Goal: Task Accomplishment & Management: Manage account settings

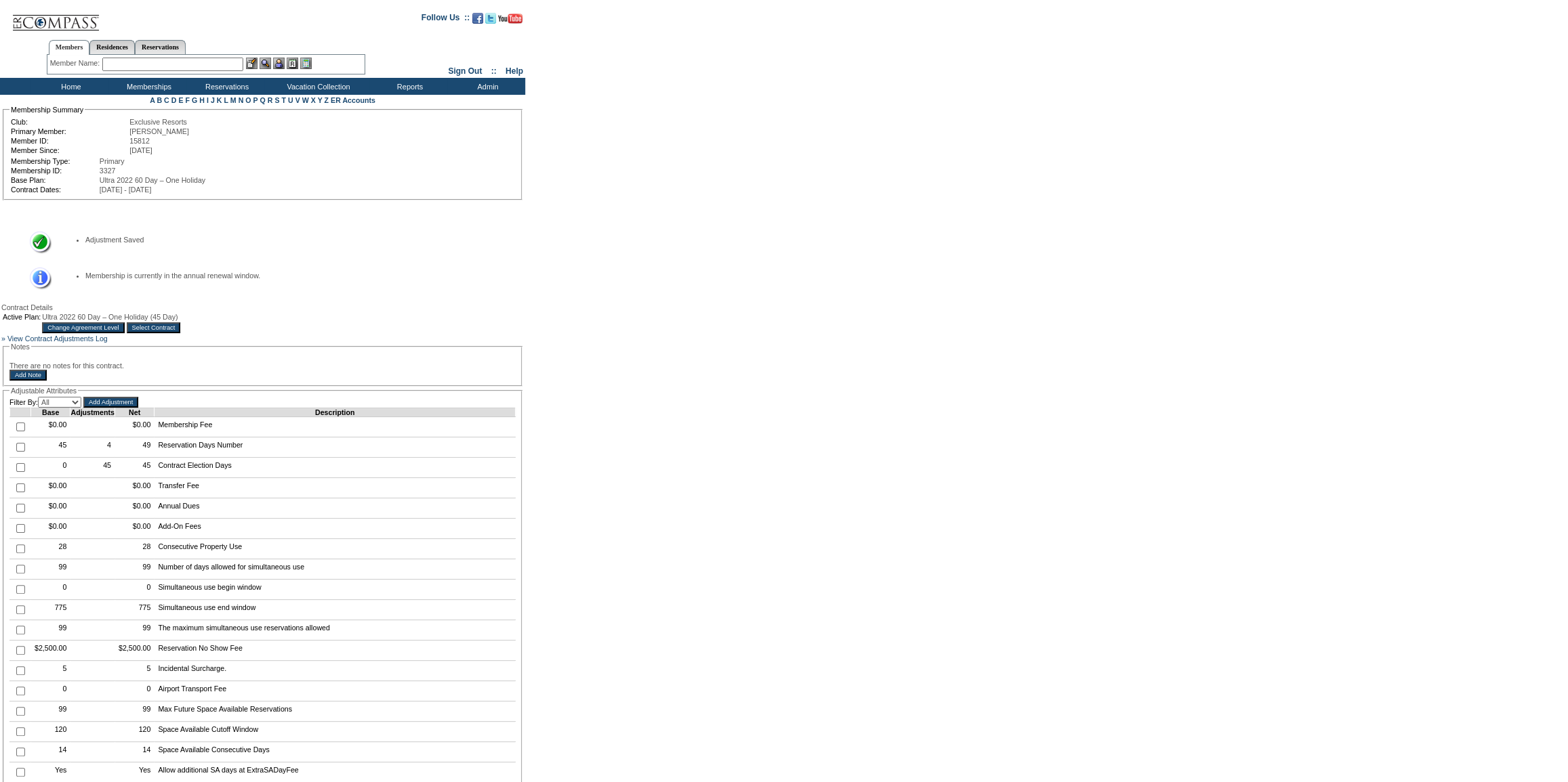
click at [181, 327] on input "Select Contract" at bounding box center [153, 327] width 54 height 10
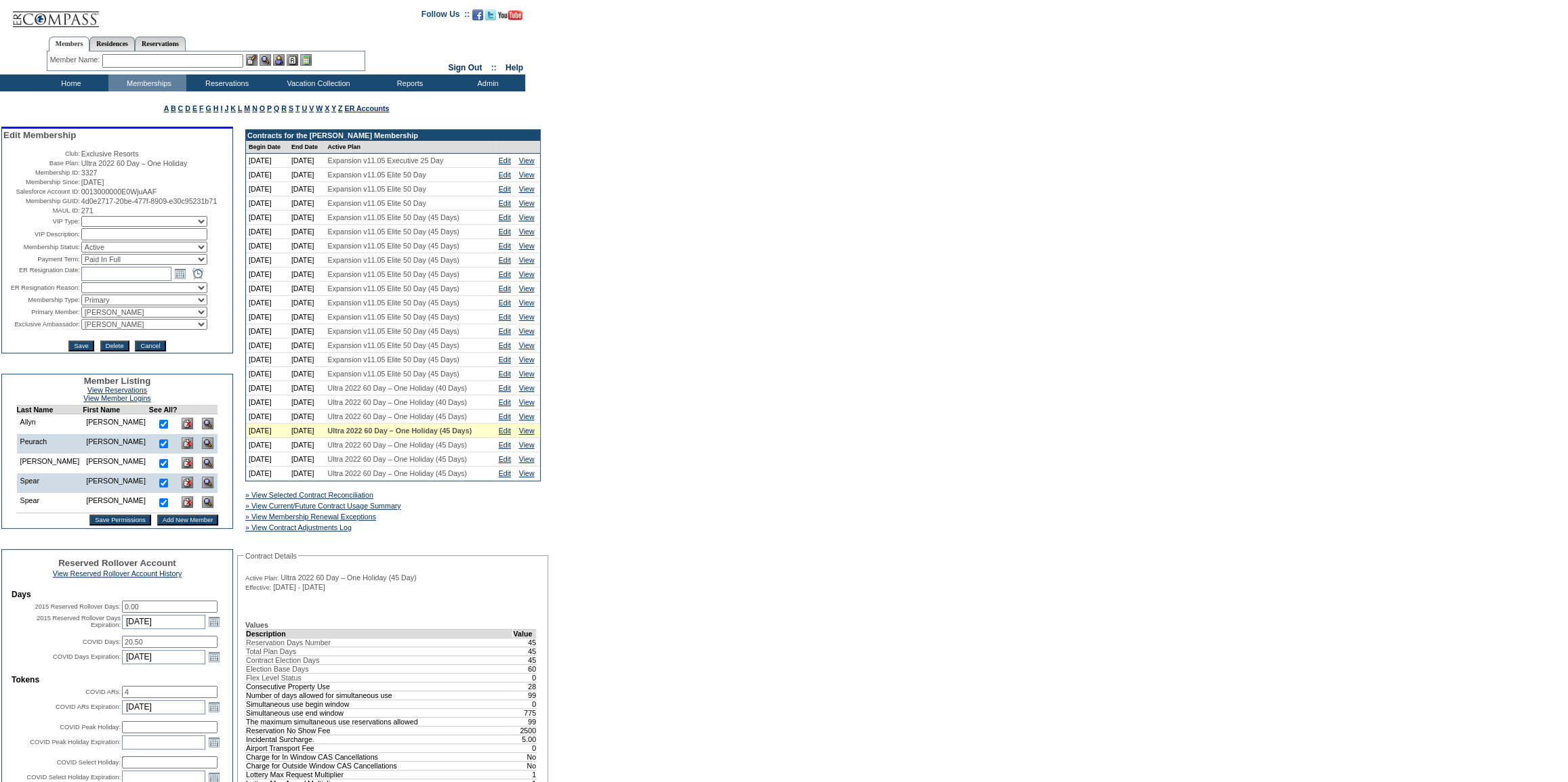
click at [134, 648] on input "20.50" at bounding box center [169, 642] width 96 height 12
click at [131, 648] on input "20.50" at bounding box center [169, 642] width 96 height 12
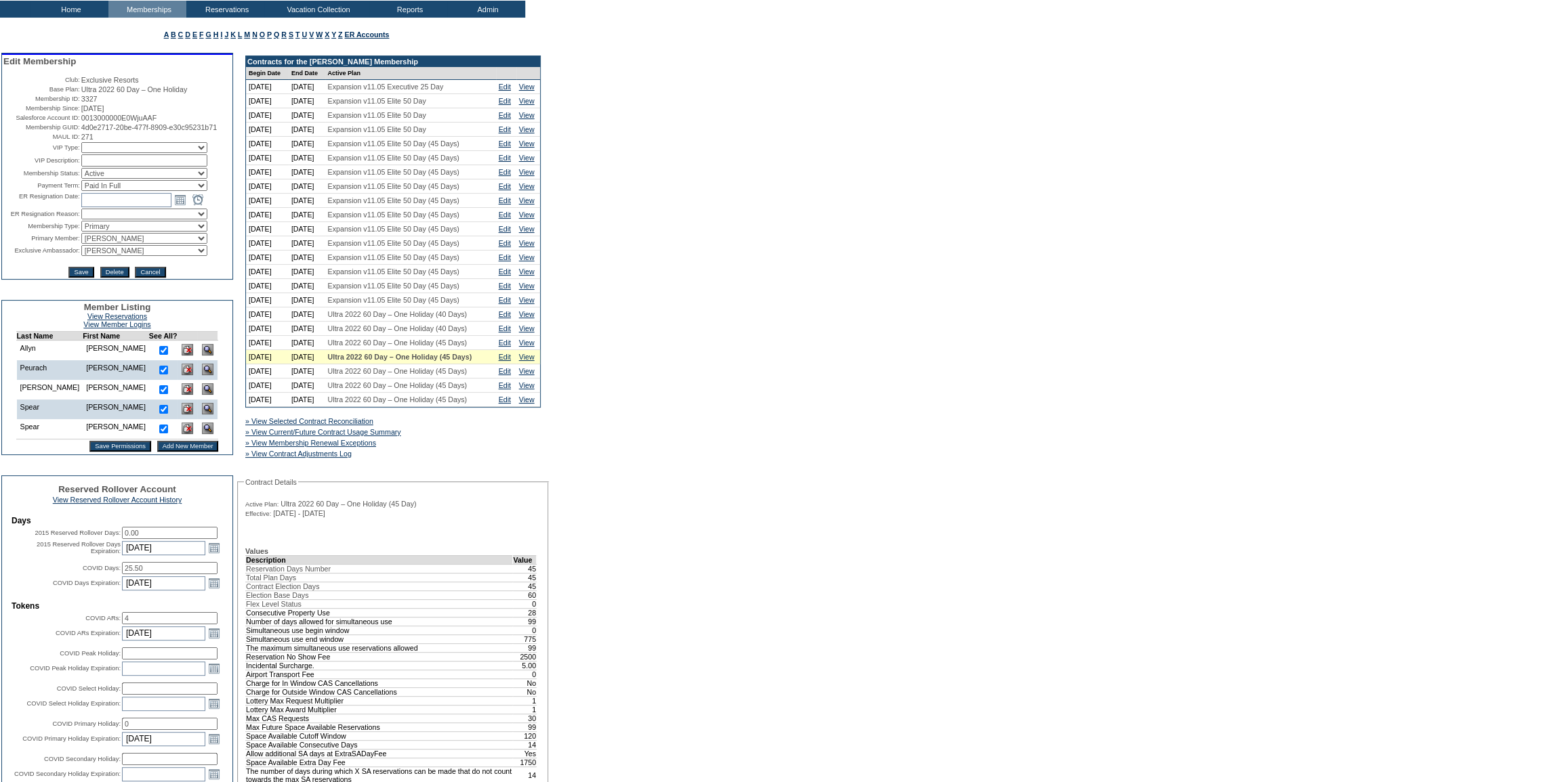
scroll to position [307, 0]
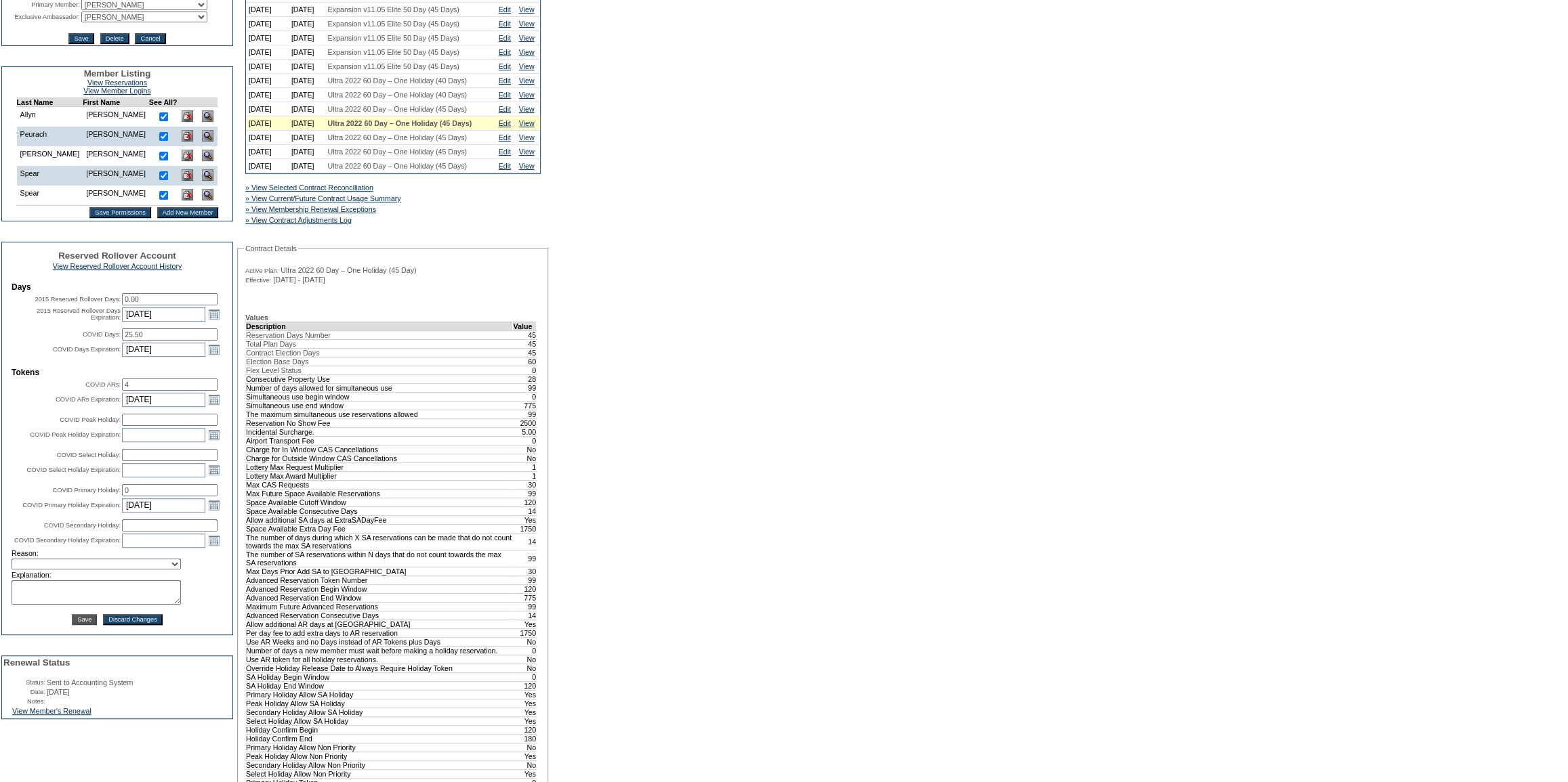
type input "25.50"
click at [81, 569] on select "Requested Transfer Exception Member Transfer Error Internal Correction Other Co…" at bounding box center [96, 564] width 169 height 10
select select "979"
click at [11, 569] on select "Requested Transfer Exception Member Transfer Error Internal Correction Other Co…" at bounding box center [96, 564] width 169 height 10
click at [63, 605] on textarea at bounding box center [96, 593] width 169 height 25
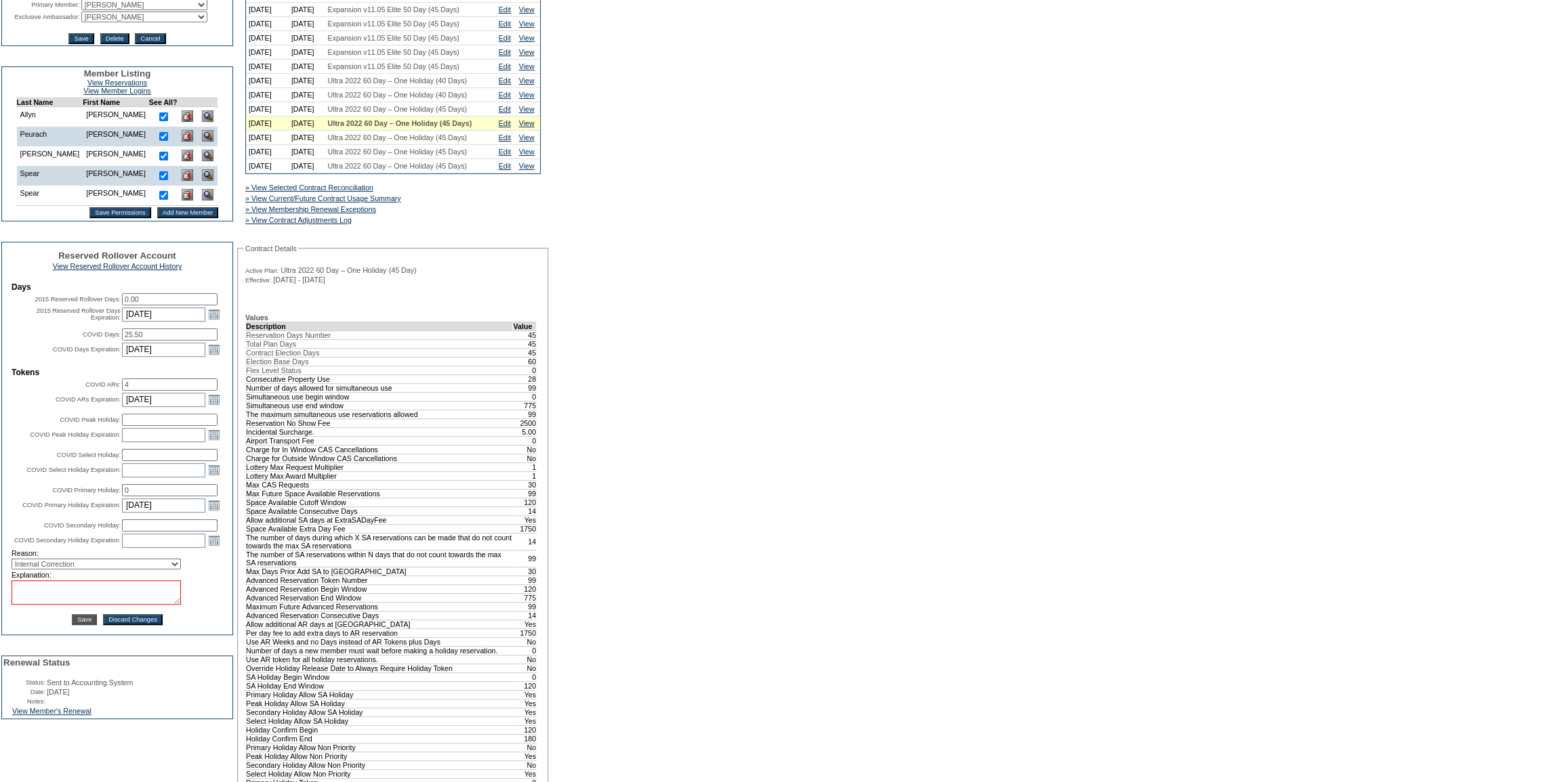
paste textarea "5 days should have been added to this contract year as they bought 45 days but …"
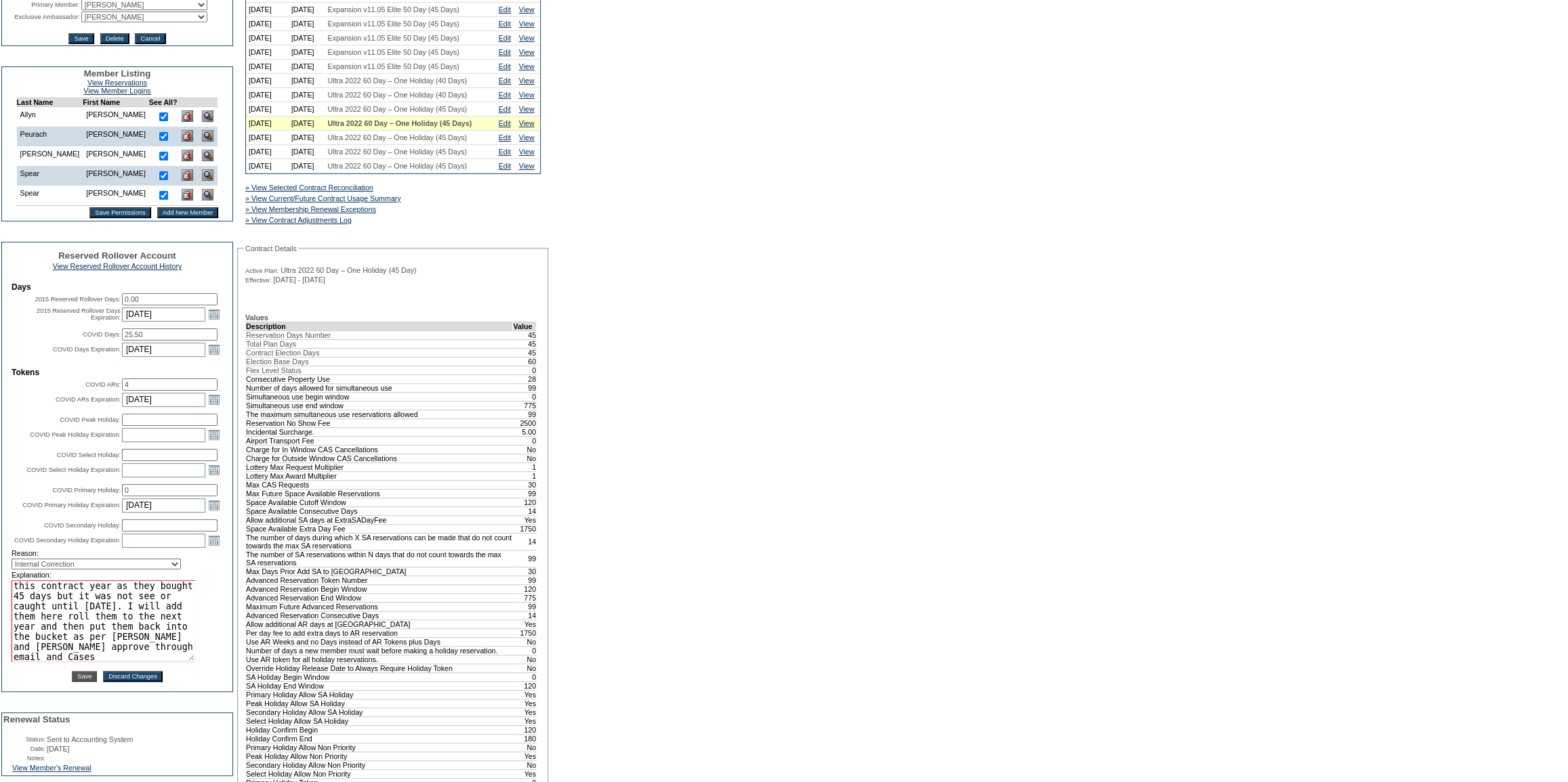
scroll to position [0, 0]
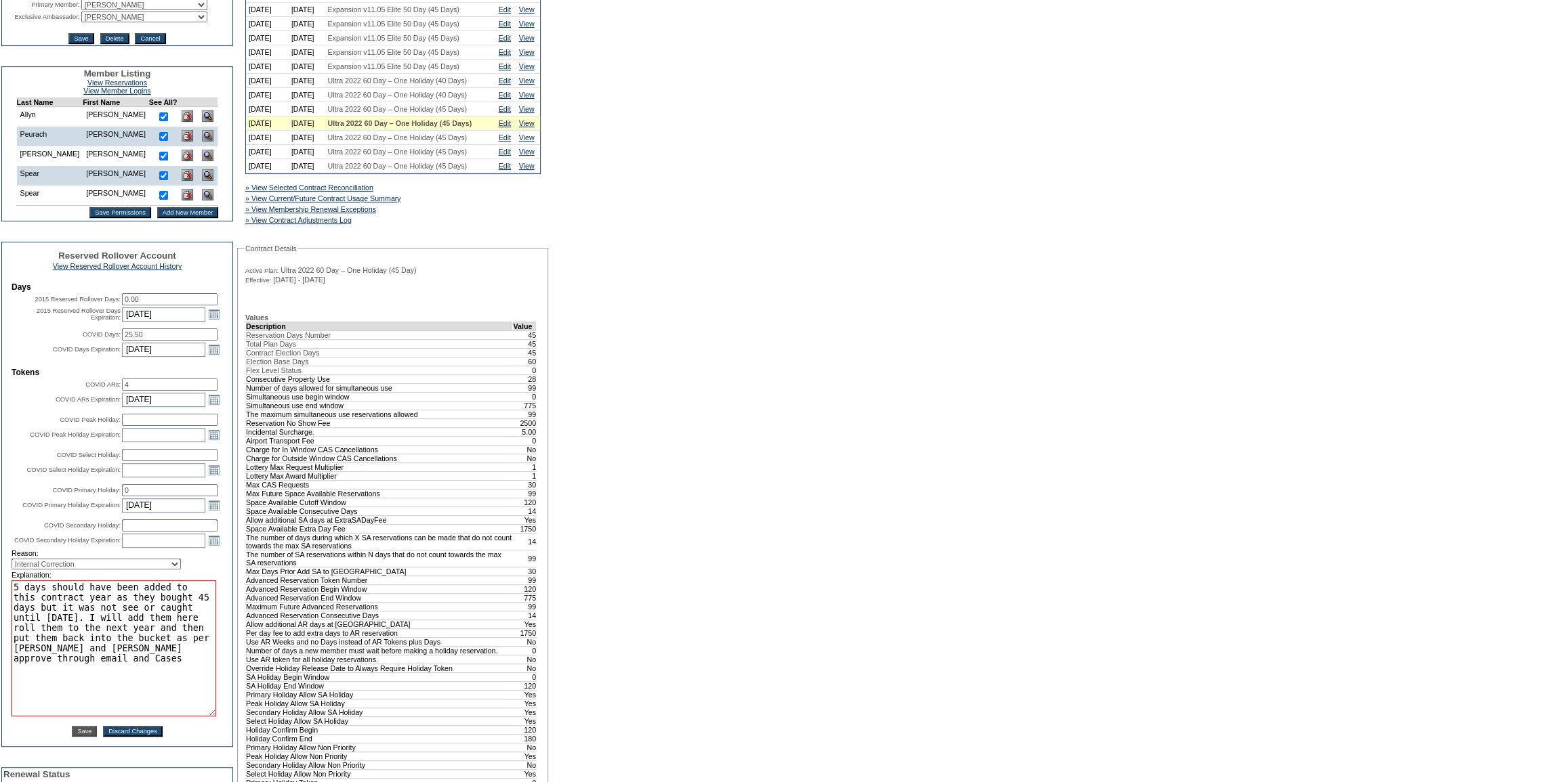
drag, startPoint x: 176, startPoint y: 641, endPoint x: 211, endPoint y: 749, distance: 113.5
click at [211, 717] on textarea "5 days should have been added to this contract year as they bought 45 days but …" at bounding box center [114, 648] width 205 height 136
type textarea "5 days should have been added to this contract year as they bought 45 days but …"
click at [207, 737] on td "Save Discard Changes" at bounding box center [117, 728] width 212 height 19
click at [746, 610] on div "A B C D E F G H I J K L M N O P Q R S T U V W X Y Z ER Accounts Edit Membership…" at bounding box center [784, 568] width 1568 height 1568
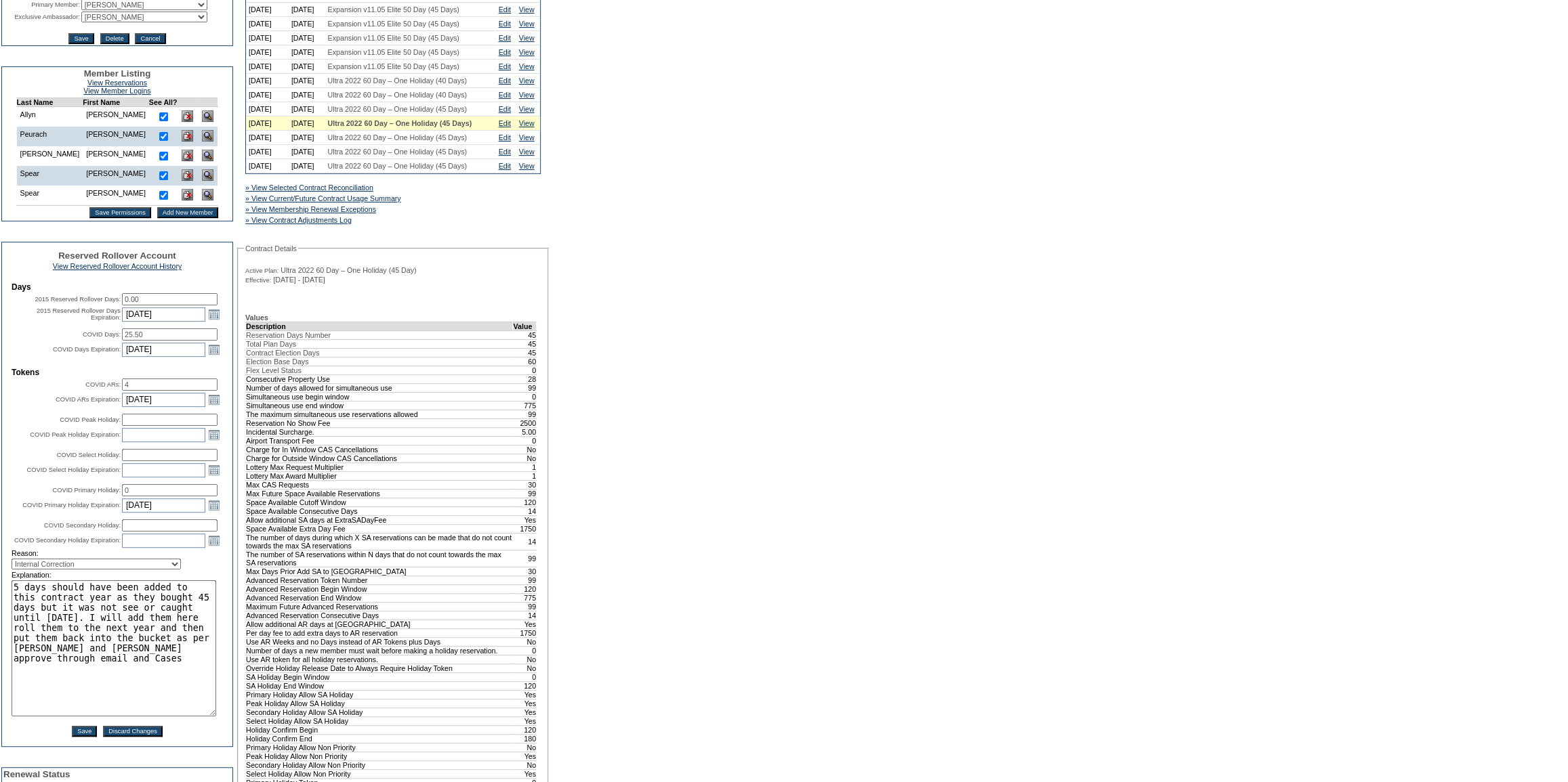
click at [77, 737] on input "Save" at bounding box center [84, 731] width 25 height 10
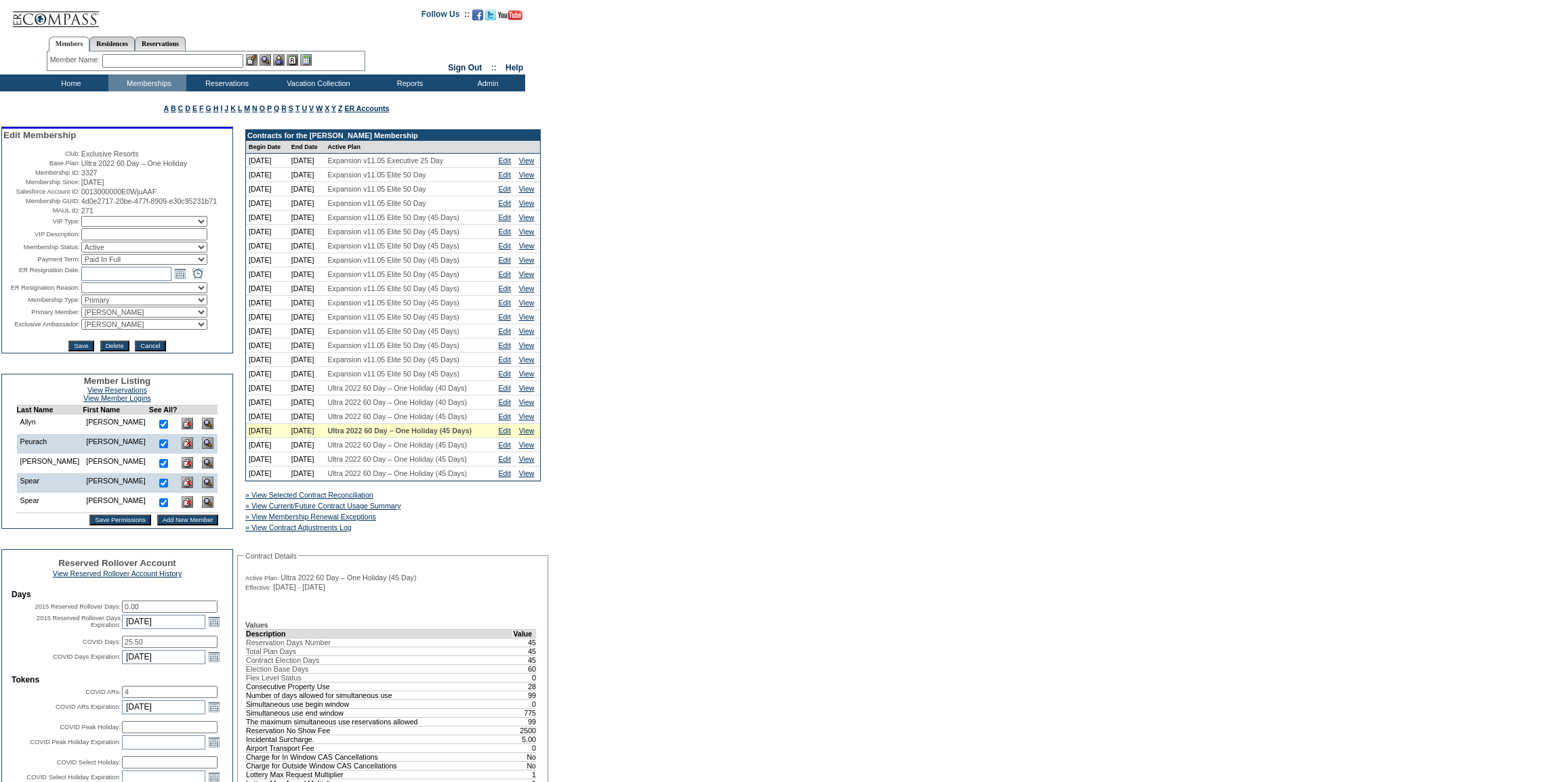
scroll to position [307, 0]
